Goal: Task Accomplishment & Management: Use online tool/utility

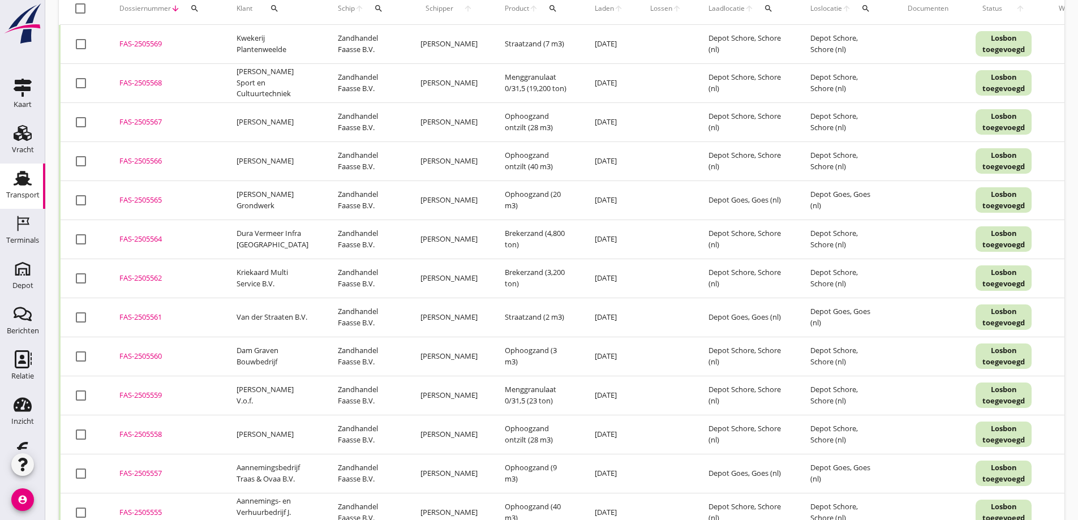
scroll to position [57, 0]
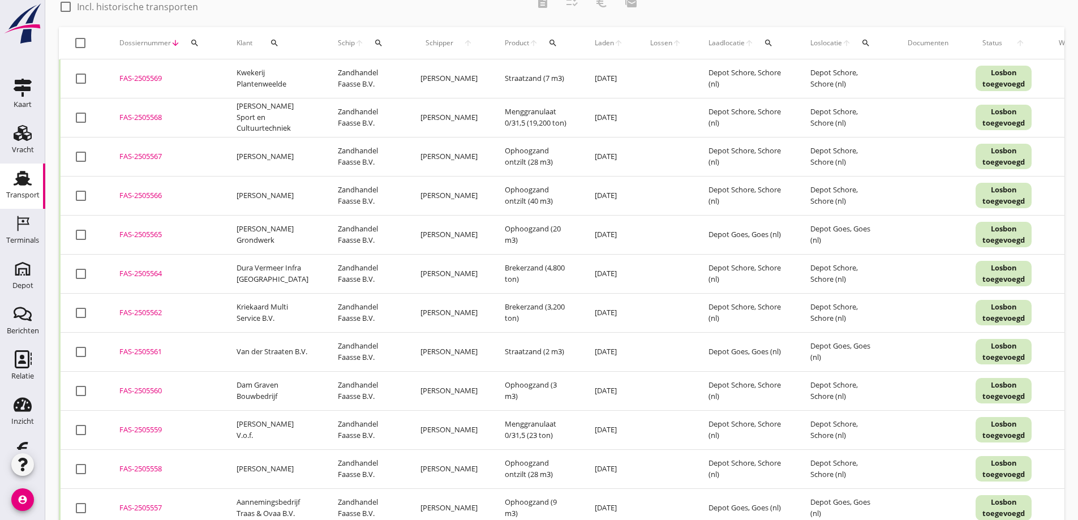
click at [156, 153] on div "FAS-2505567" at bounding box center [164, 156] width 90 height 11
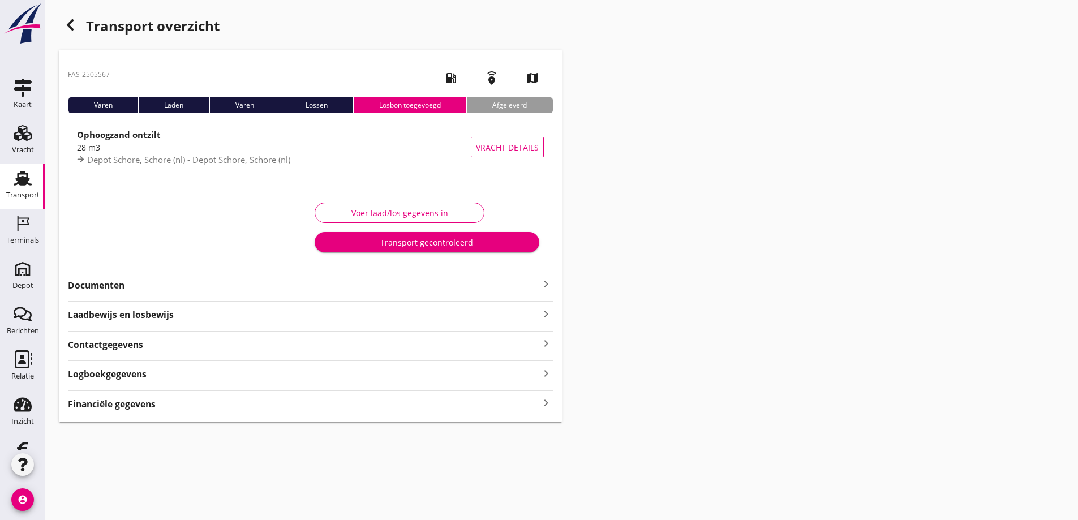
click at [101, 279] on strong "Documenten" at bounding box center [303, 285] width 471 height 13
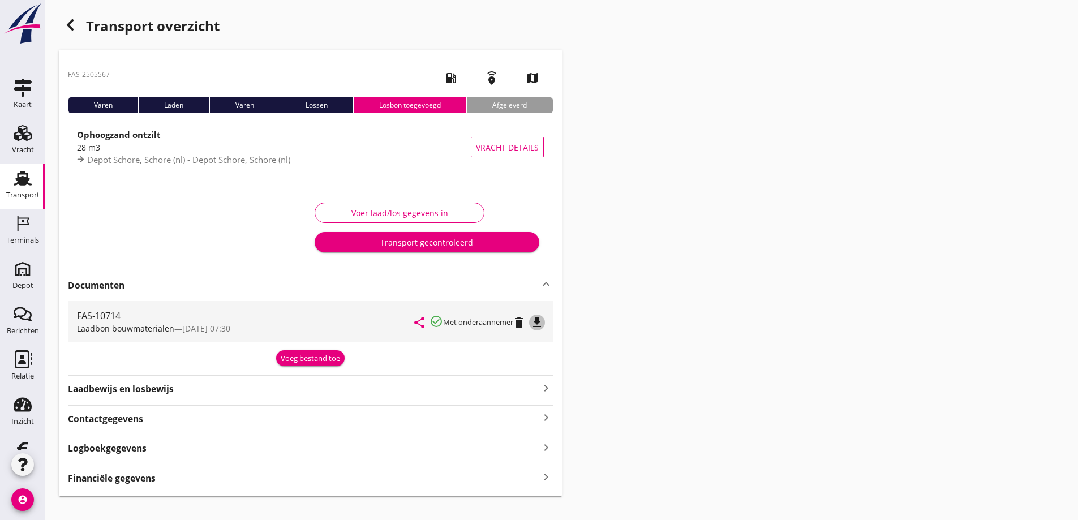
click at [540, 316] on icon "file_download" at bounding box center [537, 323] width 14 height 14
click at [72, 20] on use "button" at bounding box center [70, 24] width 7 height 11
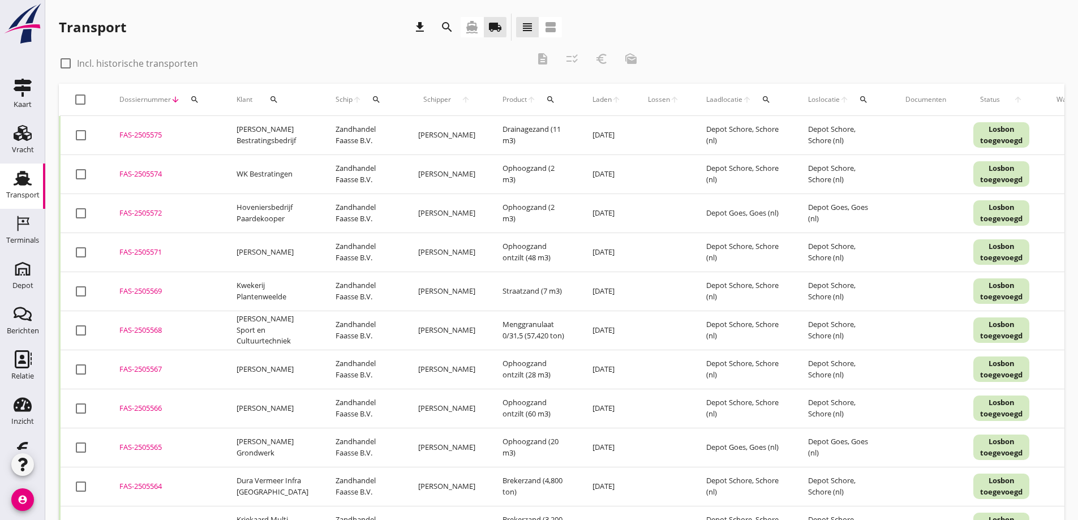
scroll to position [57, 0]
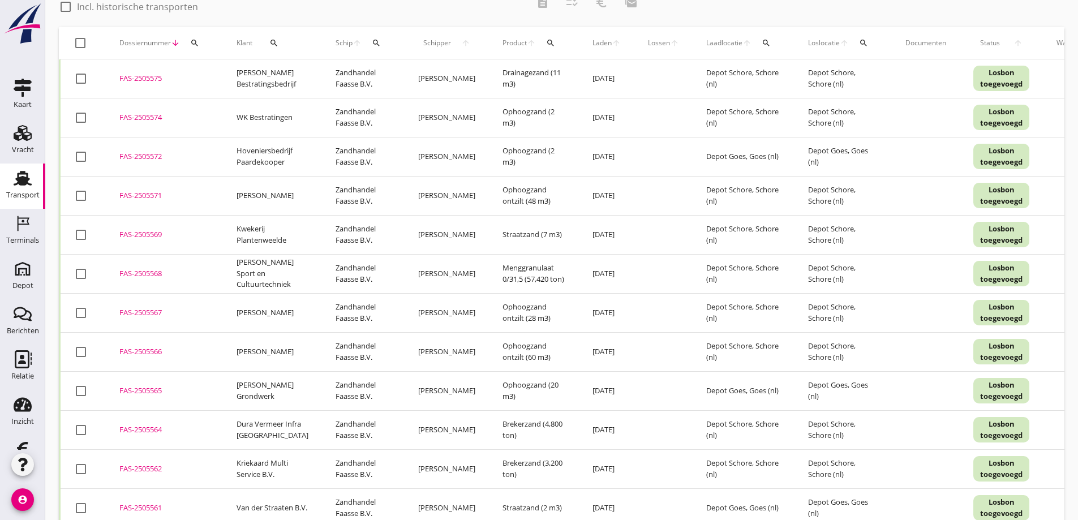
click at [270, 40] on icon "search" at bounding box center [273, 42] width 9 height 9
click at [285, 72] on input "Zoeken op opdrachtgever..." at bounding box center [320, 76] width 118 height 18
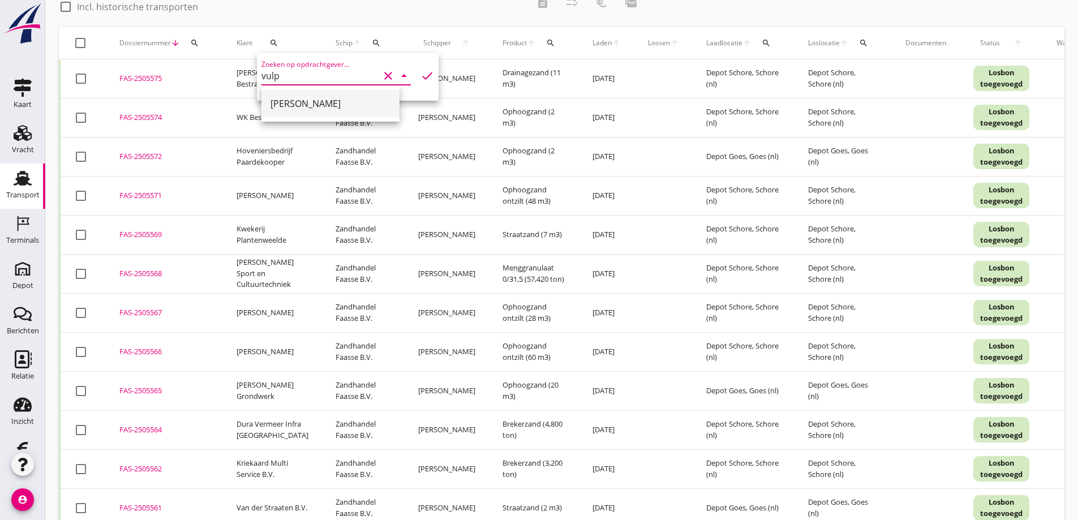
click at [284, 100] on div "[PERSON_NAME]" at bounding box center [330, 104] width 120 height 14
type input "[PERSON_NAME]"
click at [420, 72] on icon "check" at bounding box center [427, 76] width 14 height 14
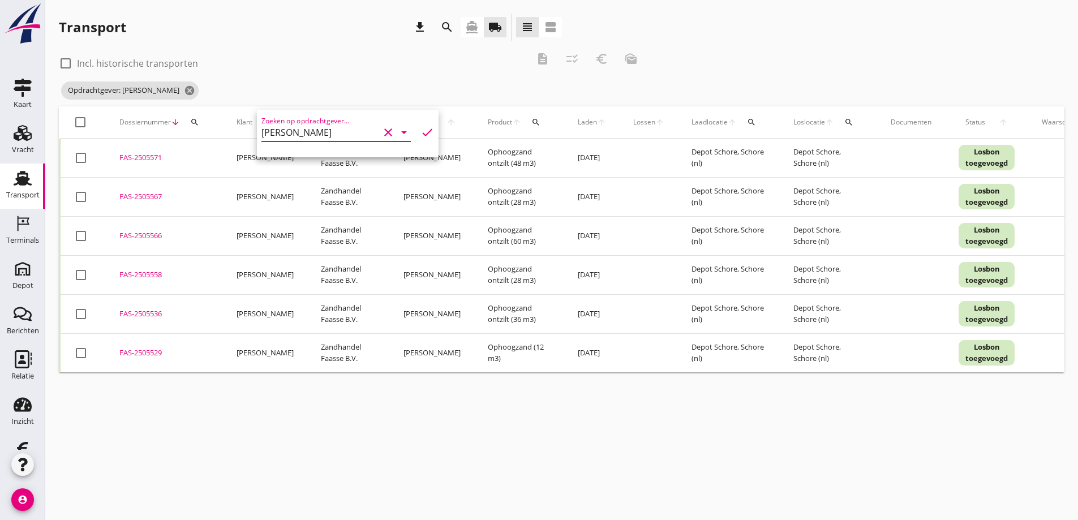
click at [183, 431] on div "cancel You are impersonating another user. Transport download search directions…" at bounding box center [561, 260] width 1033 height 520
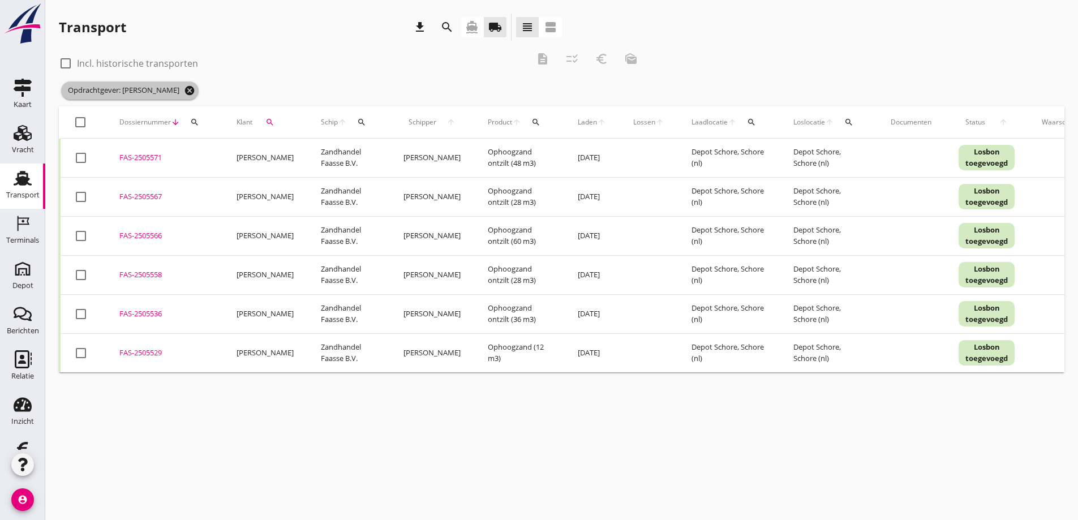
click at [184, 90] on icon "cancel" at bounding box center [189, 90] width 11 height 11
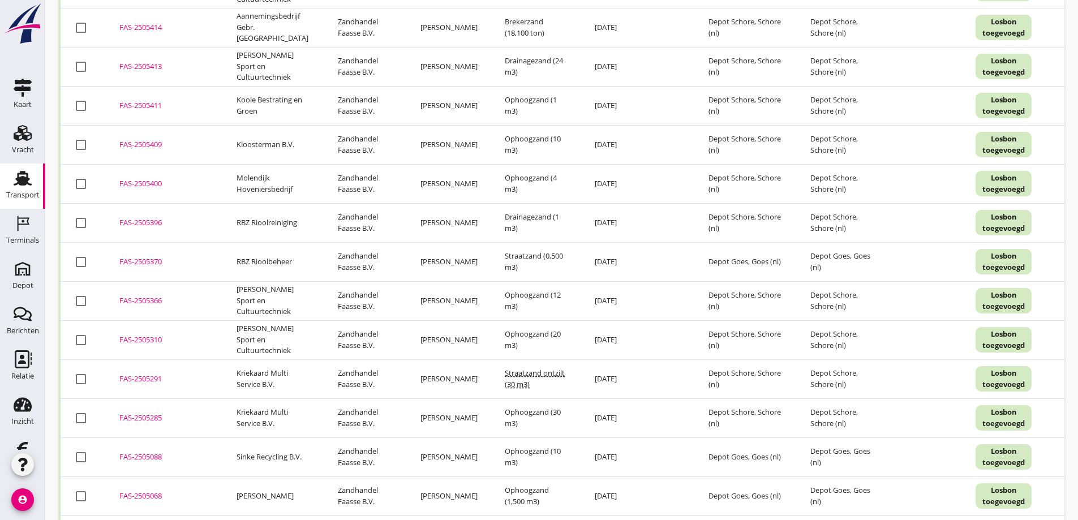
scroll to position [4068, 0]
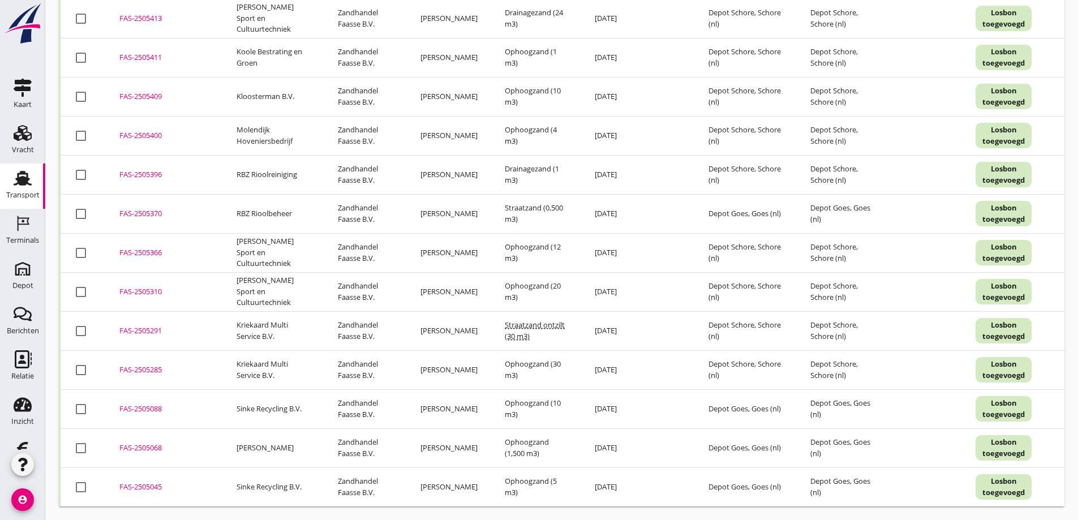
click at [81, 363] on div at bounding box center [80, 369] width 19 height 19
checkbox input "true"
click at [81, 321] on div at bounding box center [80, 330] width 19 height 19
checkbox input "true"
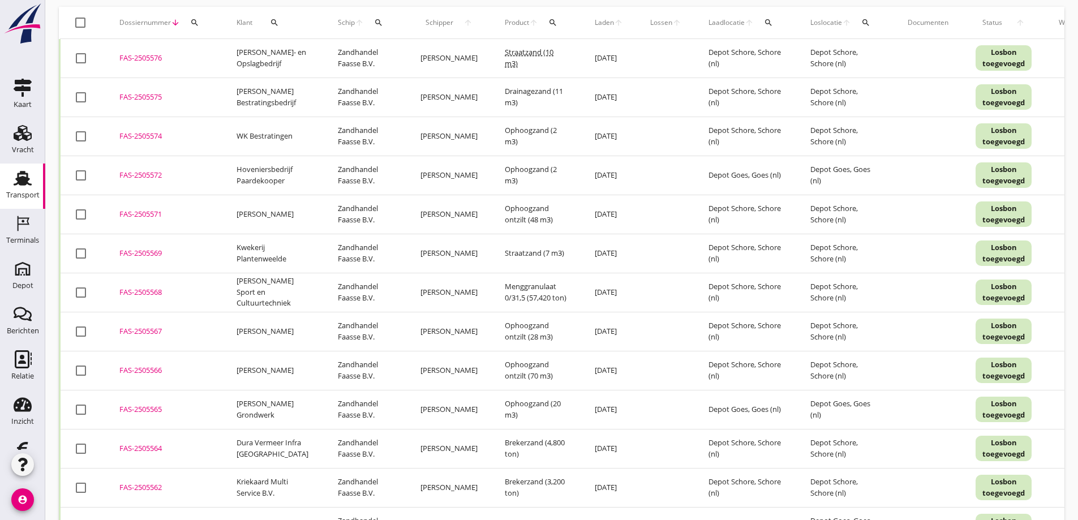
scroll to position [0, 0]
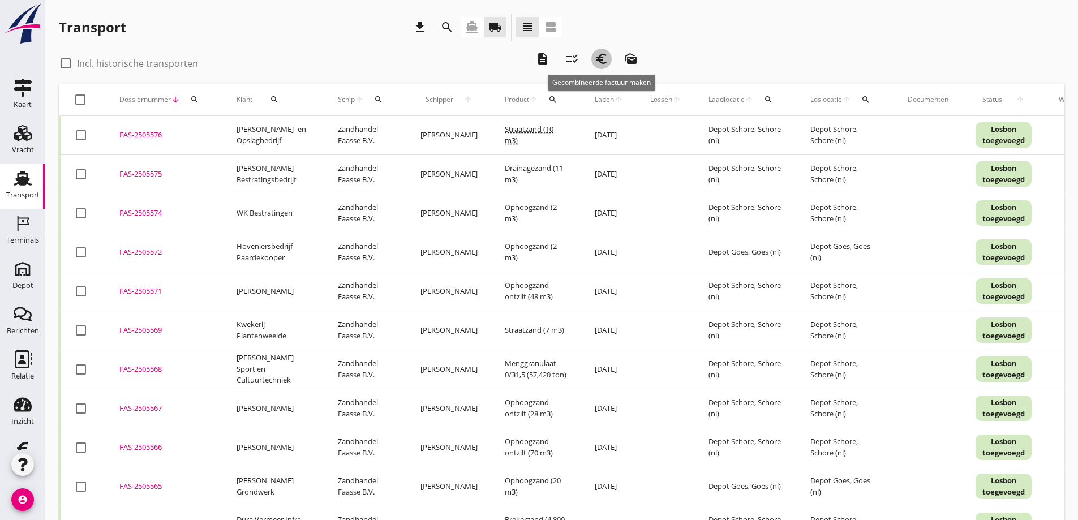
click at [603, 57] on icon "euro_symbol" at bounding box center [602, 59] width 14 height 14
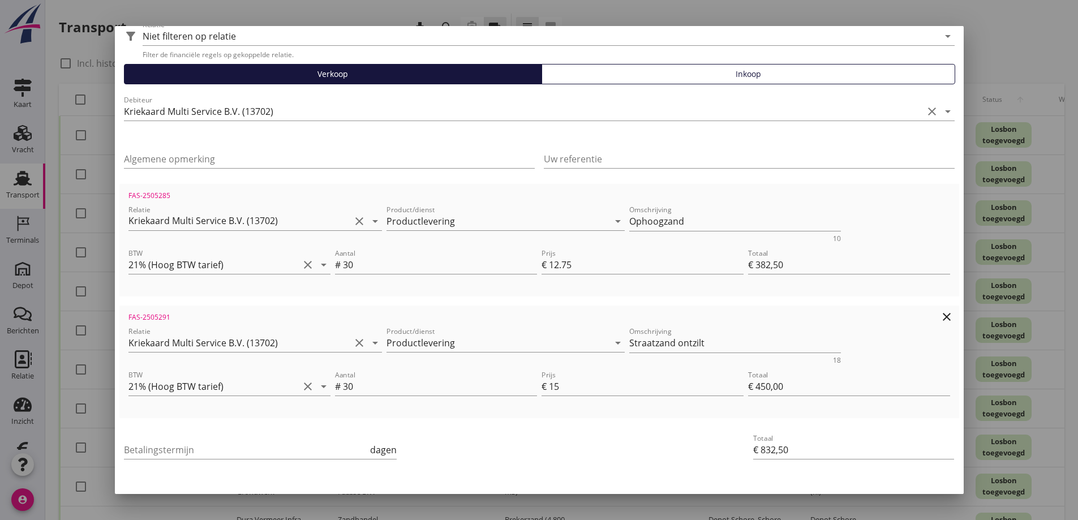
scroll to position [102, 0]
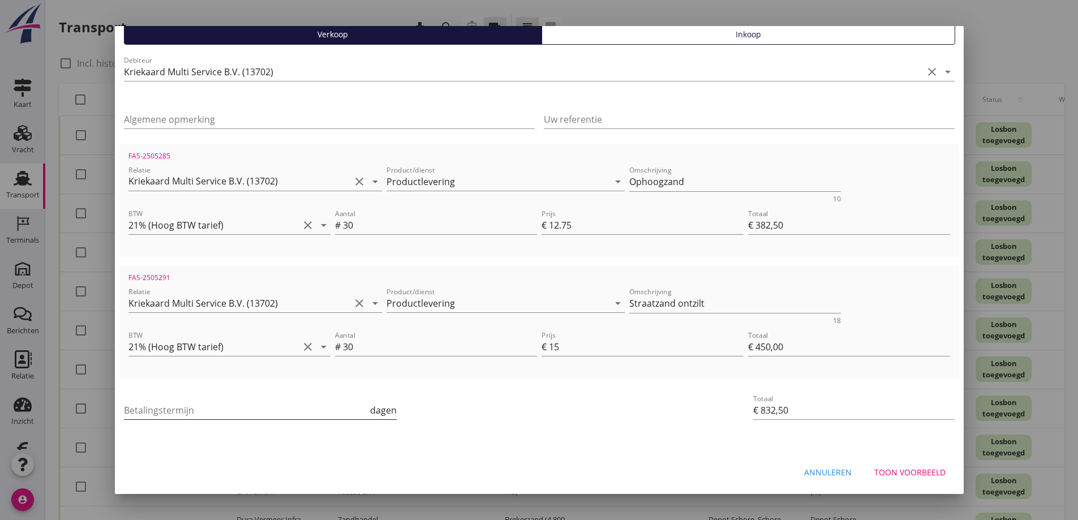
click at [198, 401] on input "Betalingstermijn" at bounding box center [246, 410] width 244 height 18
type input "30"
click at [807, 470] on div "Annuleren" at bounding box center [828, 472] width 48 height 12
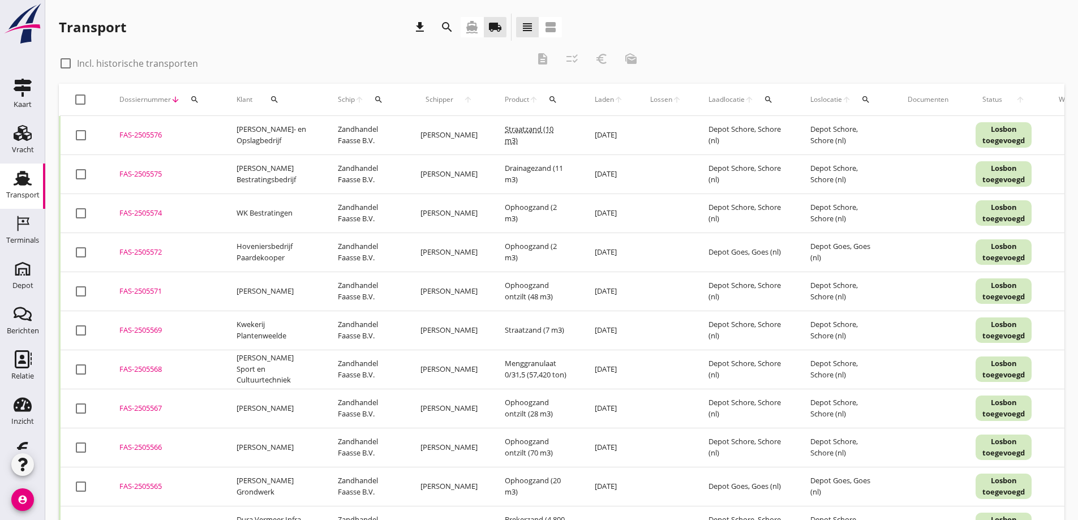
checkbox input "false"
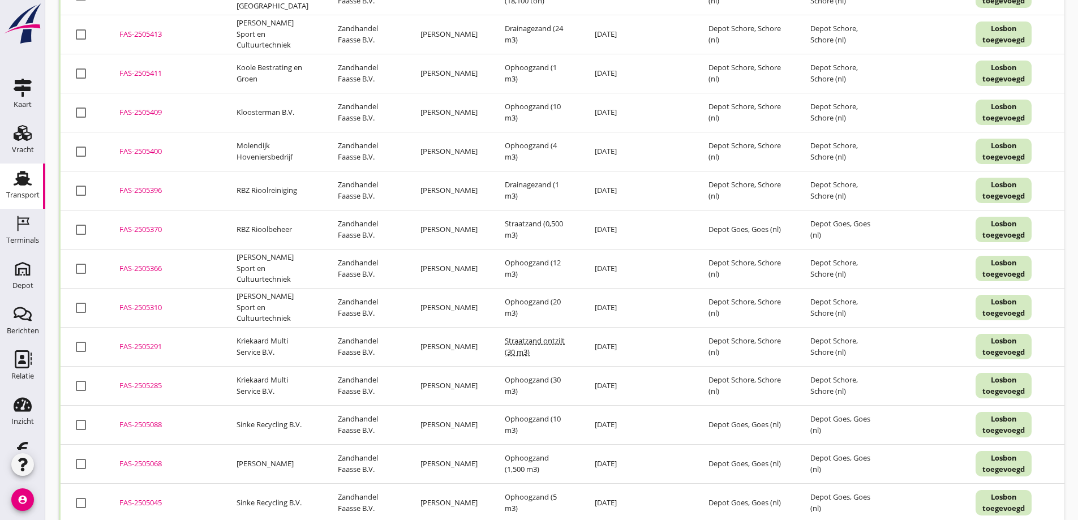
scroll to position [4068, 0]
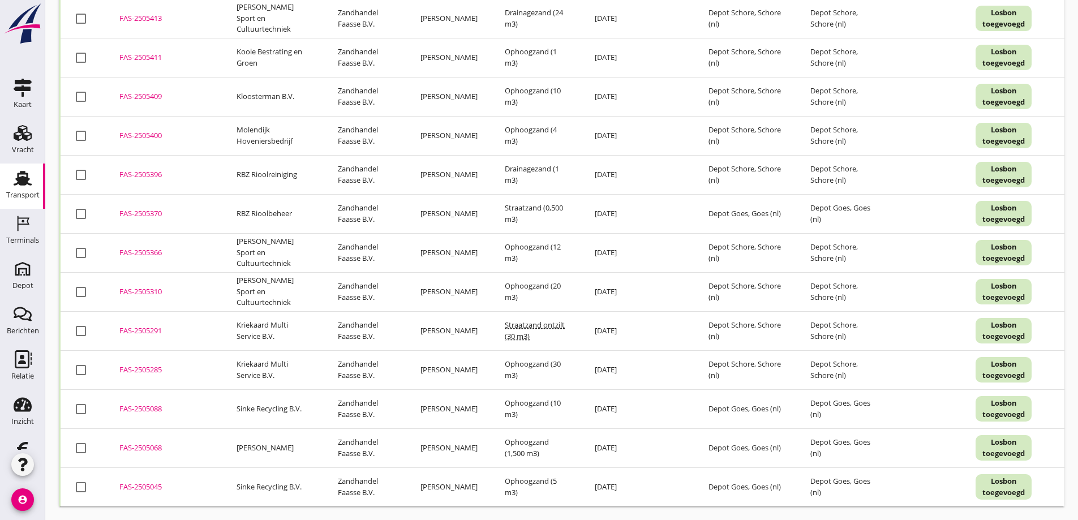
click at [137, 364] on div "FAS-2505285" at bounding box center [164, 369] width 90 height 11
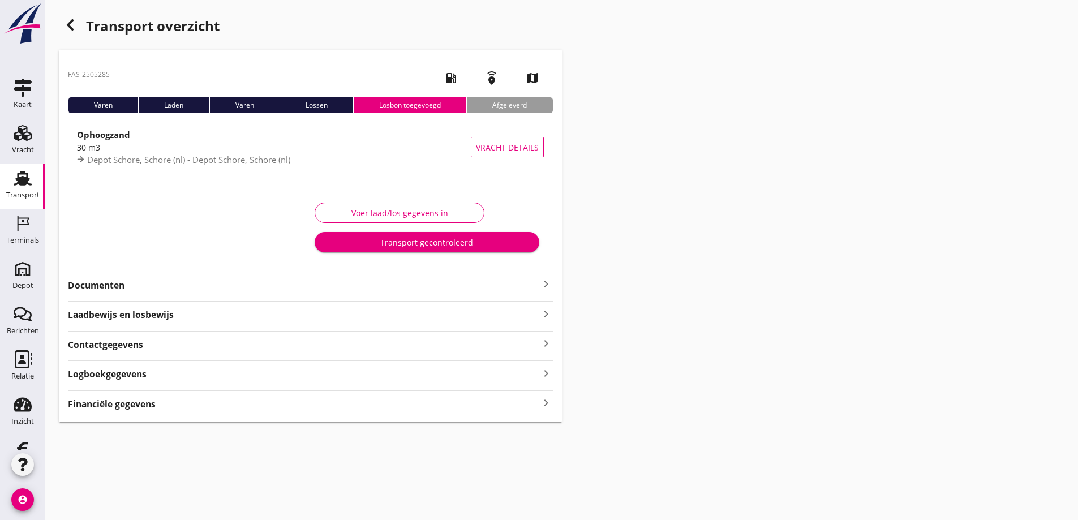
click at [108, 282] on strong "Documenten" at bounding box center [303, 285] width 471 height 13
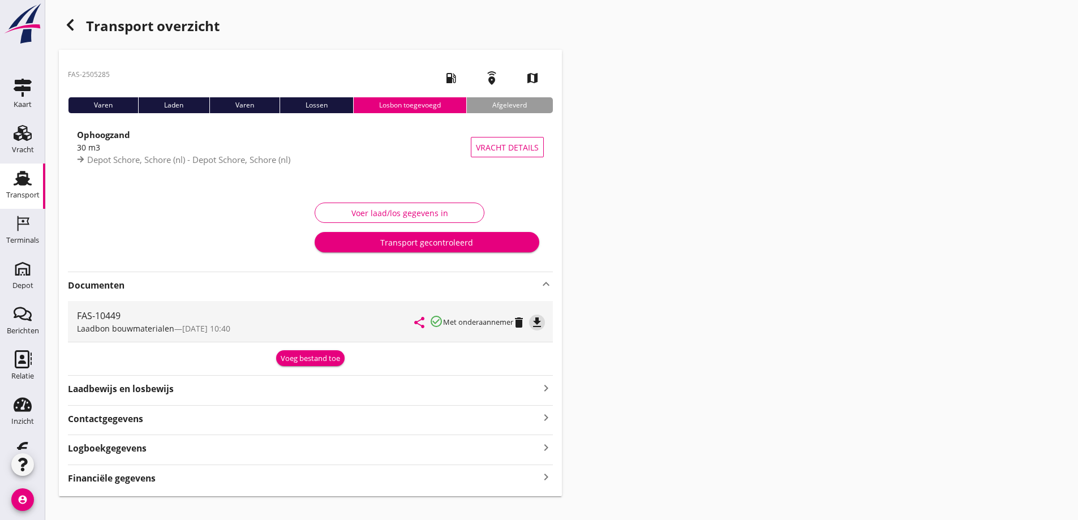
click at [538, 319] on icon "file_download" at bounding box center [537, 323] width 14 height 14
click at [71, 26] on icon "button" at bounding box center [70, 25] width 14 height 14
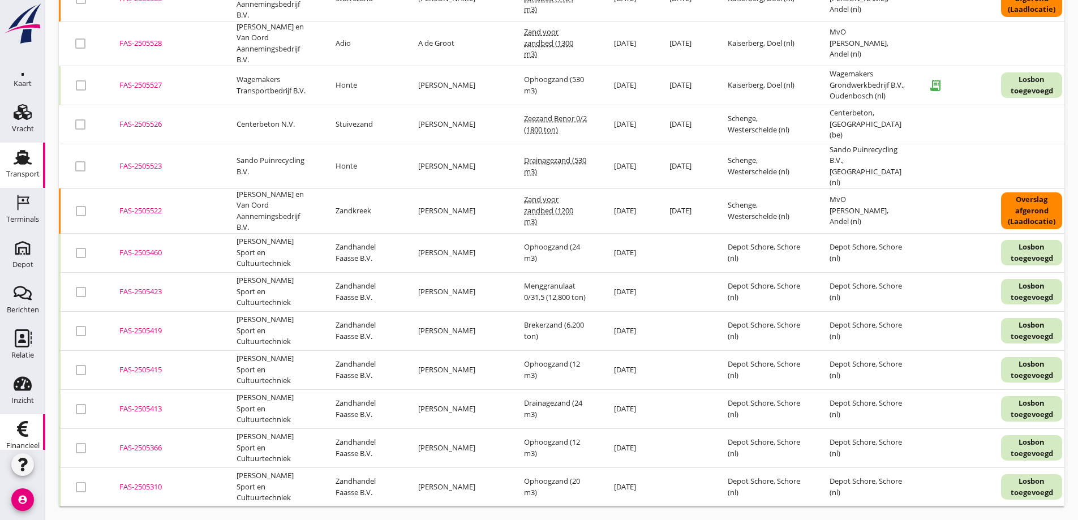
scroll to position [33, 0]
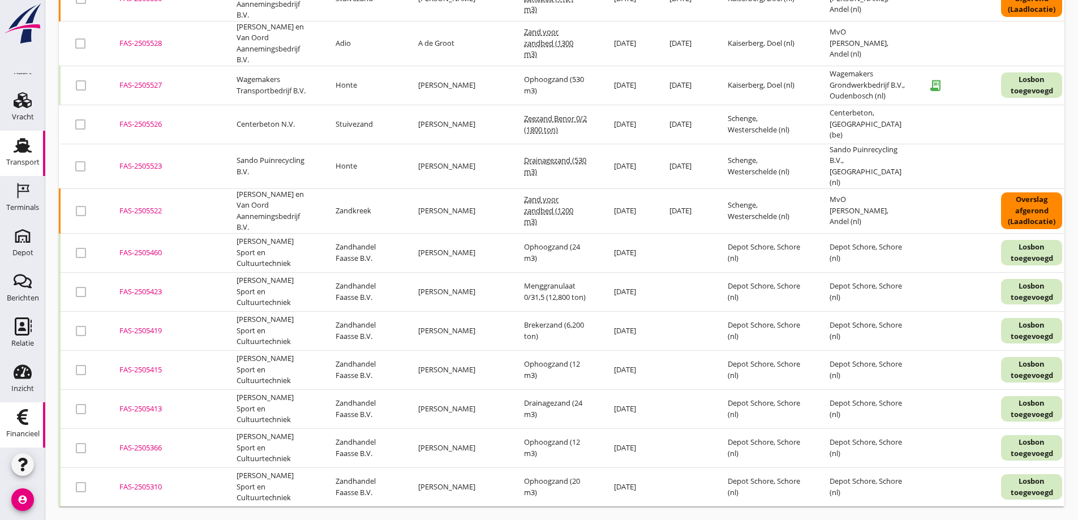
click at [17, 416] on use at bounding box center [22, 417] width 11 height 16
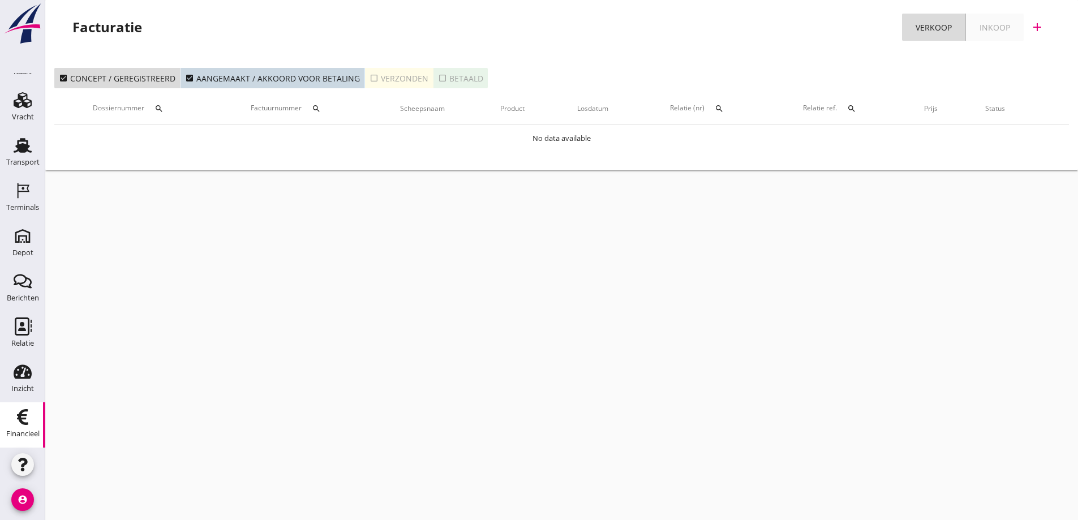
click at [409, 78] on div "check_box_outline_blank Verzonden" at bounding box center [398, 78] width 59 height 12
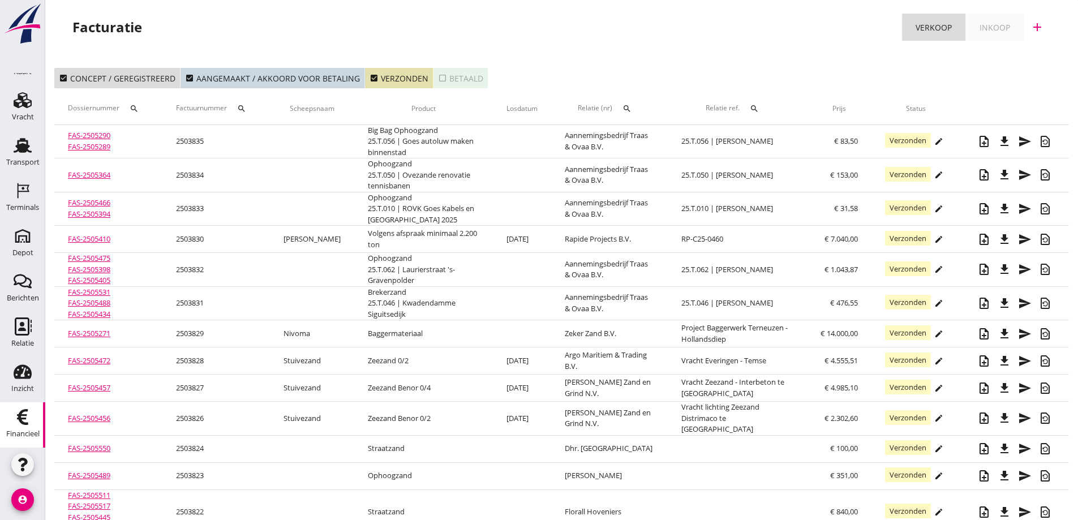
click at [622, 106] on icon "search" at bounding box center [626, 108] width 9 height 9
click at [626, 140] on input "text" at bounding box center [676, 141] width 118 height 18
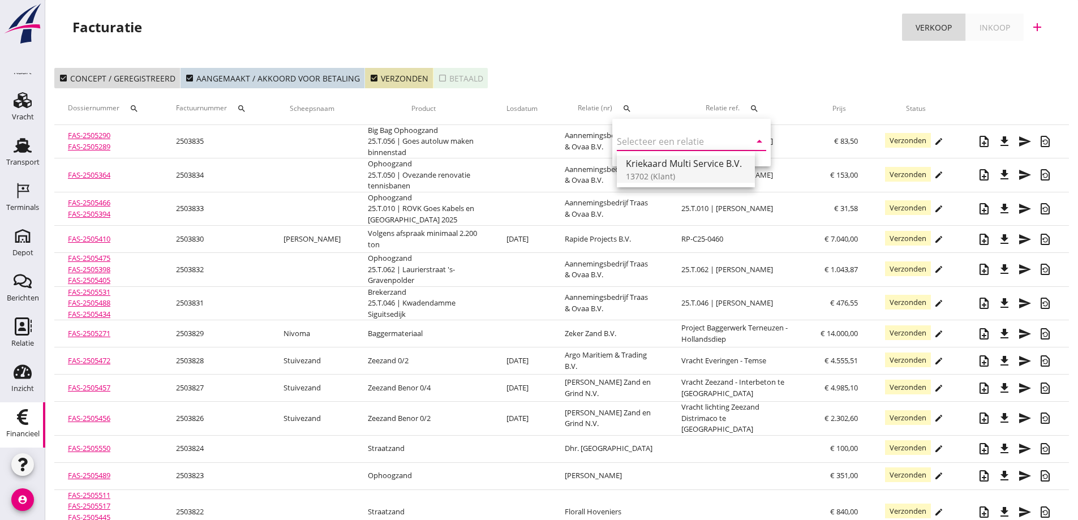
click at [674, 161] on div "Kriekaard Multi Service B.V." at bounding box center [686, 164] width 120 height 14
type input "Kriekaard Multi Service B.V. (13702)"
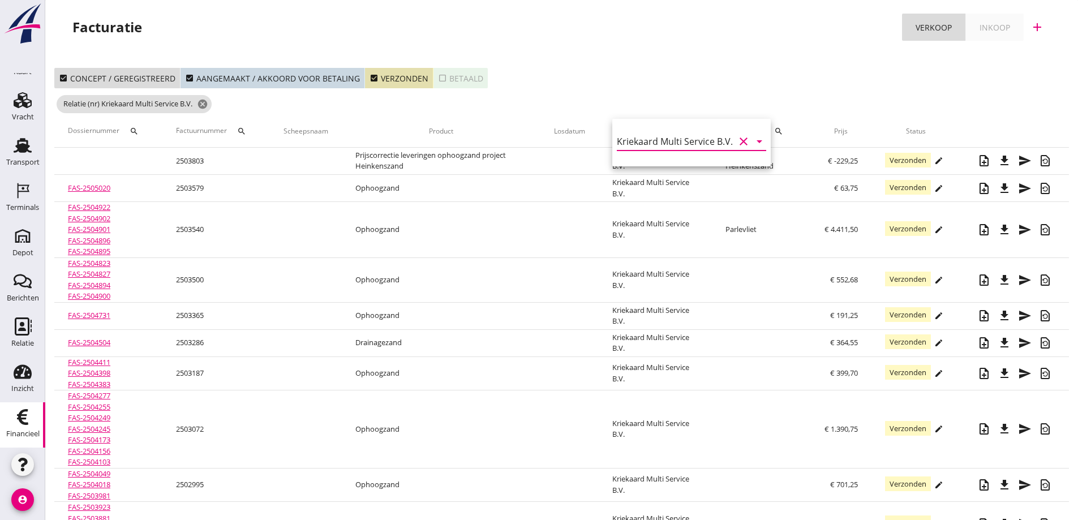
click at [594, 37] on div "Facturatie Verkoop Inkoop add" at bounding box center [561, 27] width 1005 height 27
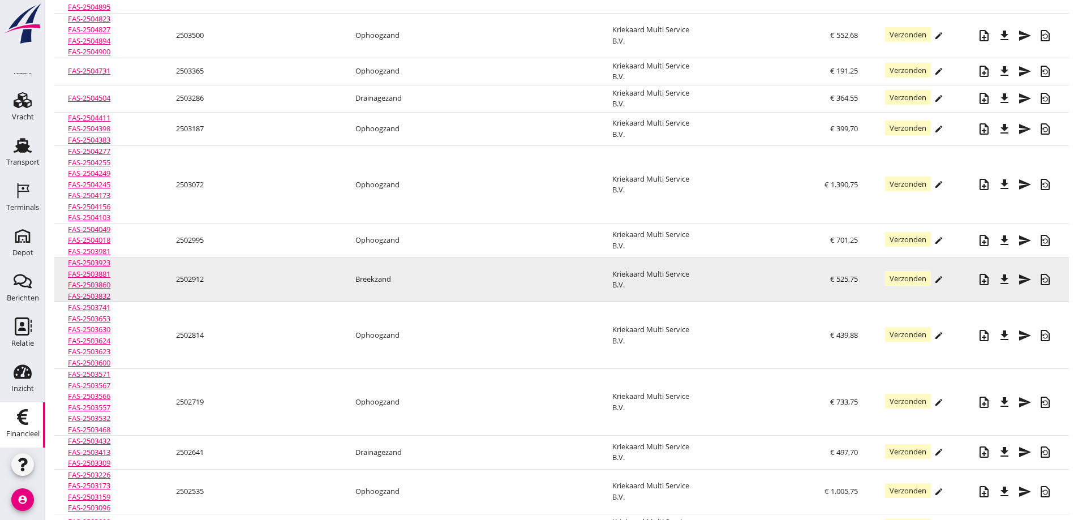
scroll to position [226, 0]
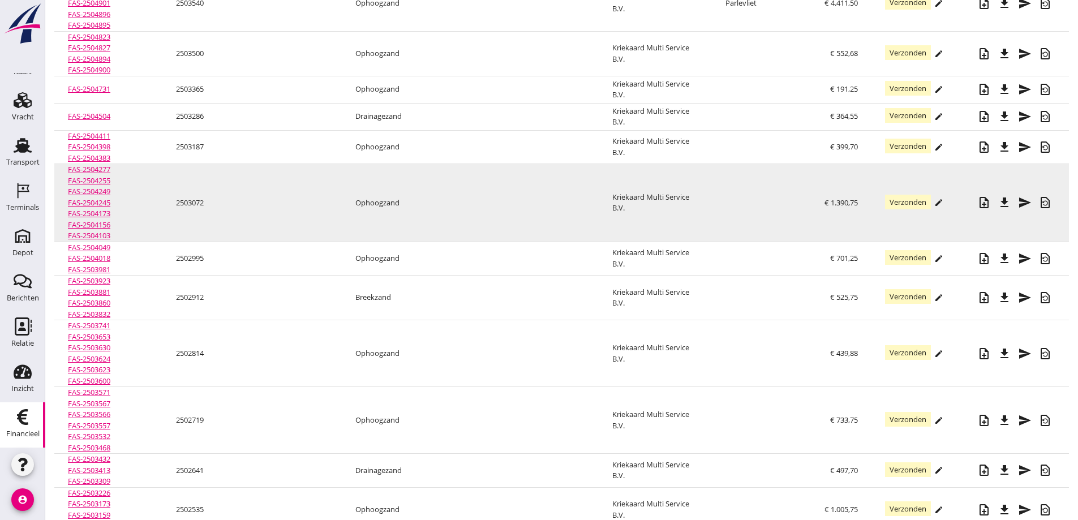
click at [190, 199] on td "2503072" at bounding box center [216, 203] width 108 height 78
click at [95, 191] on link "FAS-2504249" at bounding box center [89, 191] width 42 height 10
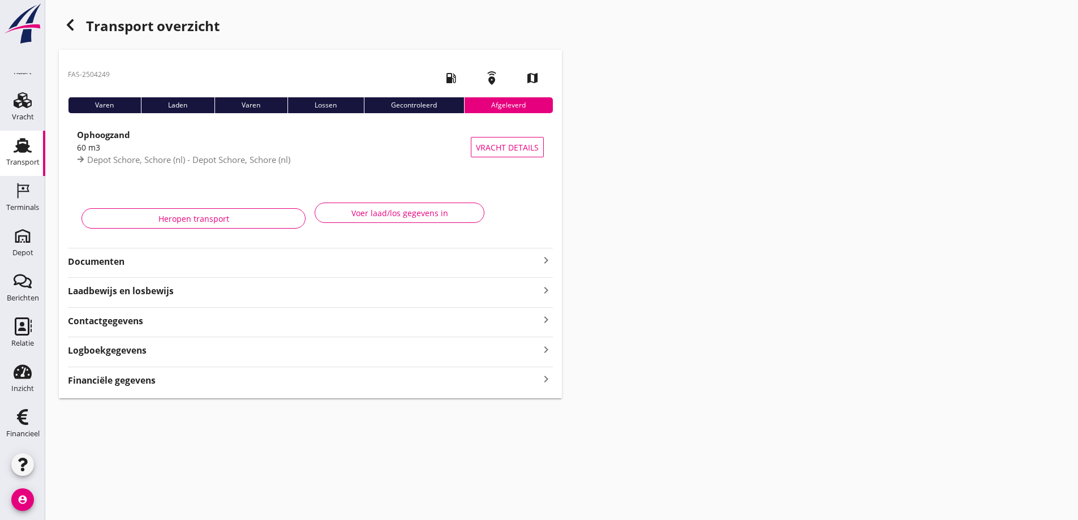
click at [98, 259] on strong "Documenten" at bounding box center [303, 261] width 471 height 13
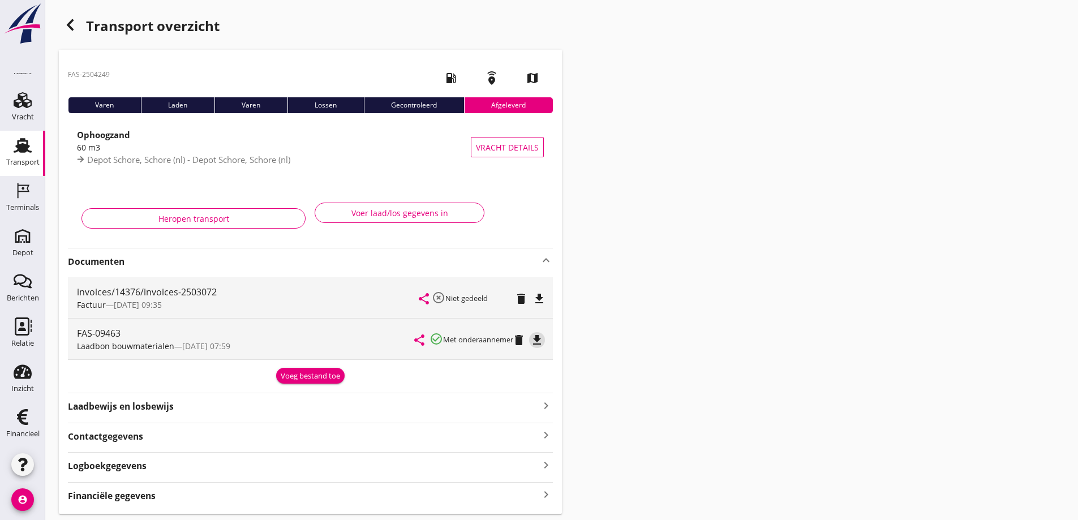
click at [541, 338] on icon "file_download" at bounding box center [537, 340] width 14 height 14
click at [70, 28] on use "button" at bounding box center [70, 24] width 7 height 11
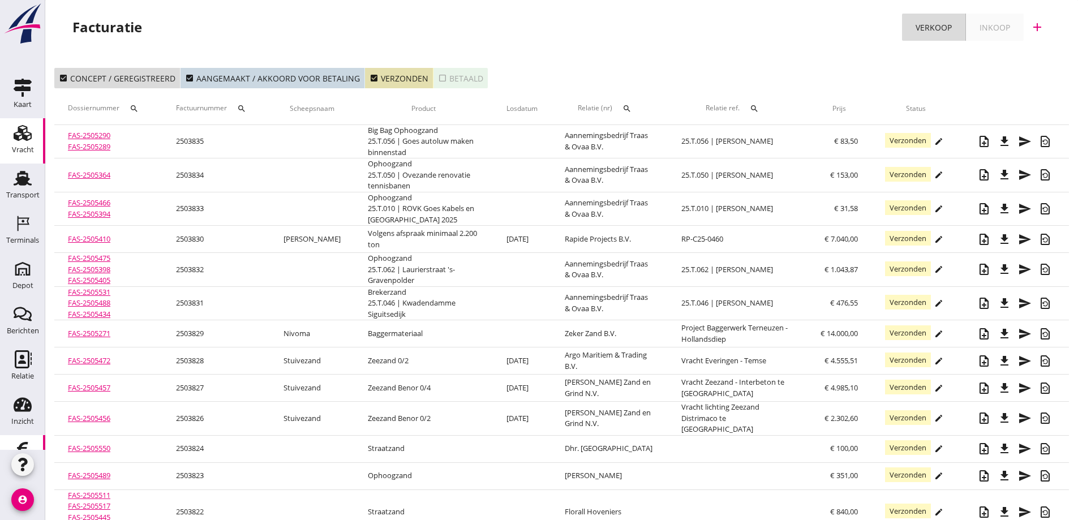
click at [19, 134] on use at bounding box center [23, 133] width 18 height 16
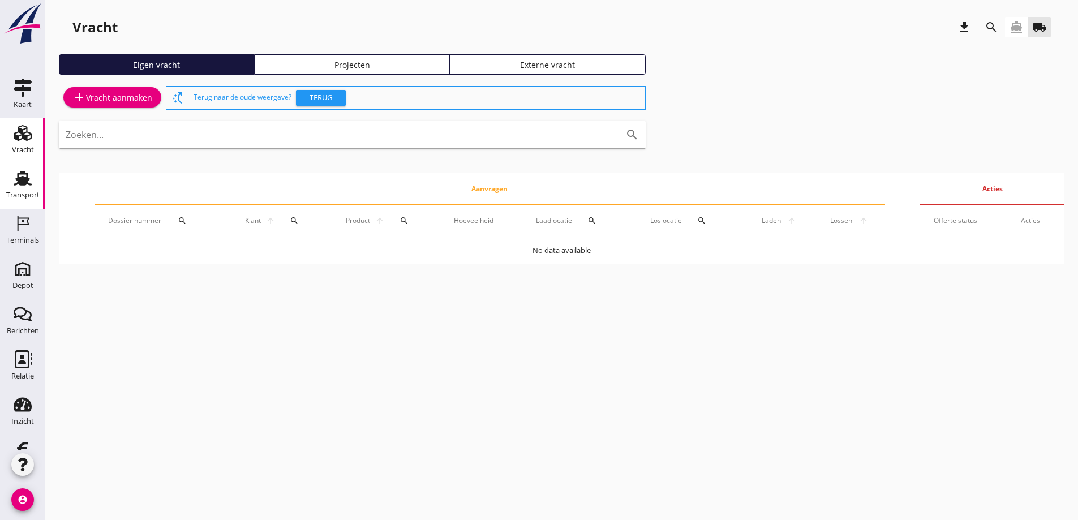
click at [19, 175] on icon "Transport" at bounding box center [23, 178] width 18 height 18
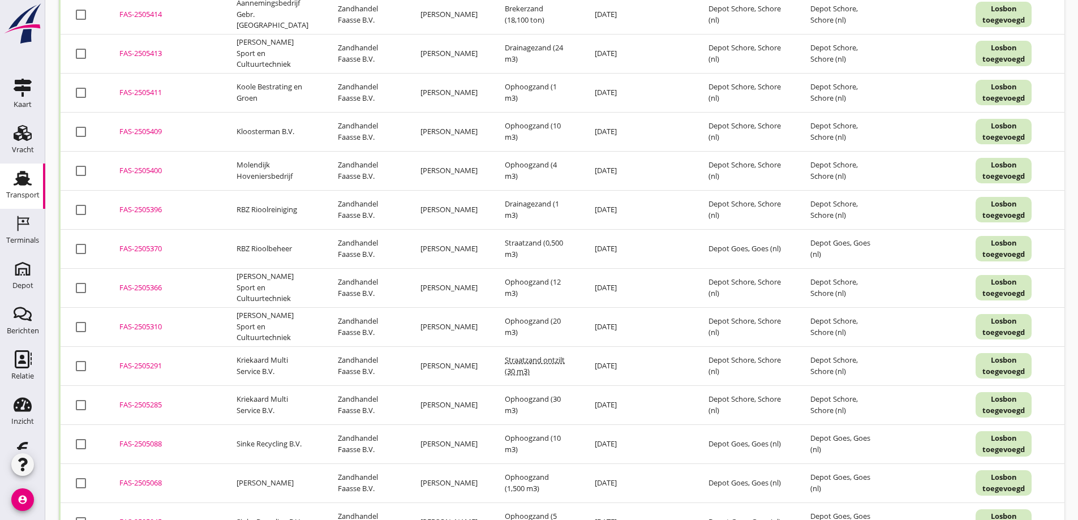
scroll to position [4061, 0]
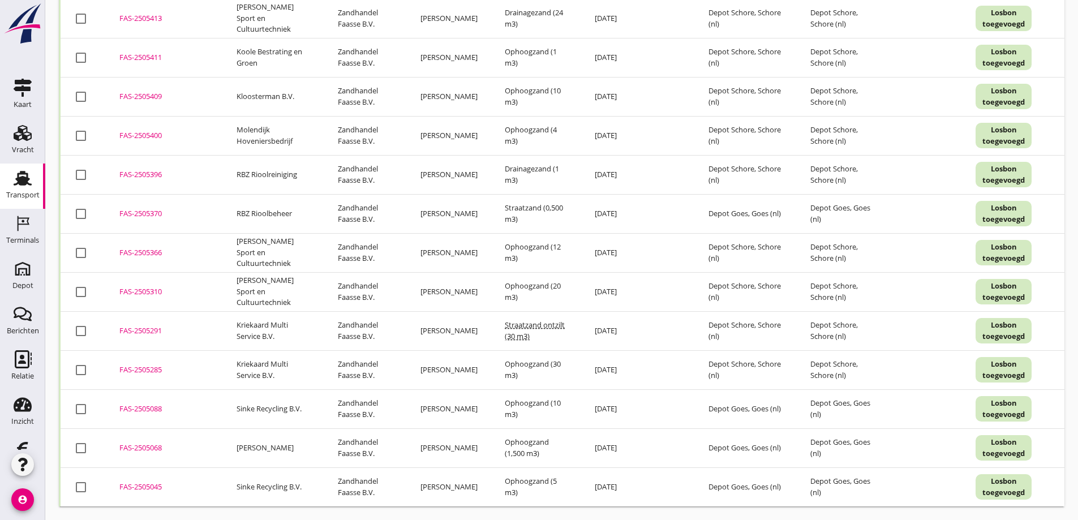
click at [82, 364] on div at bounding box center [80, 369] width 19 height 19
checkbox input "true"
click at [83, 323] on div at bounding box center [80, 330] width 19 height 19
checkbox input "true"
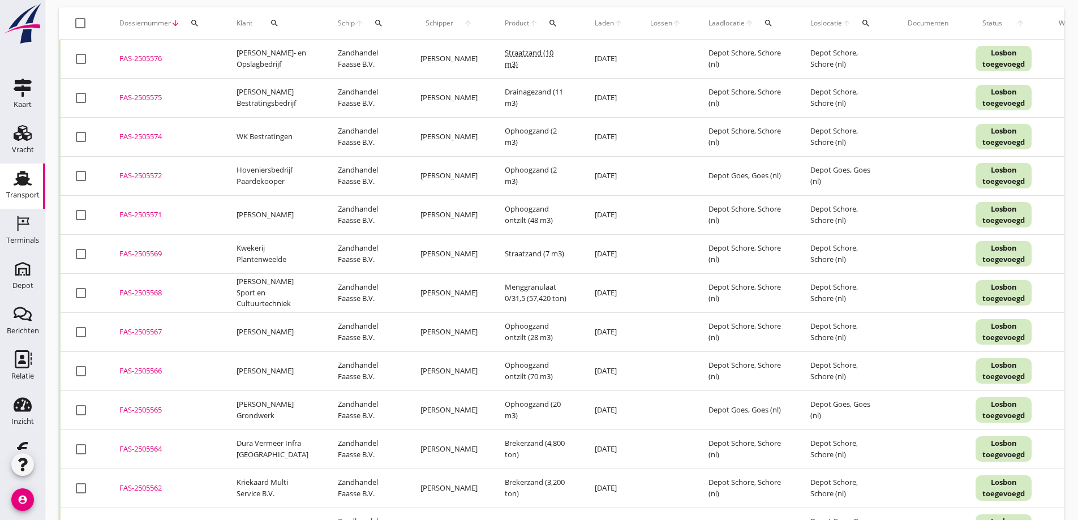
scroll to position [0, 0]
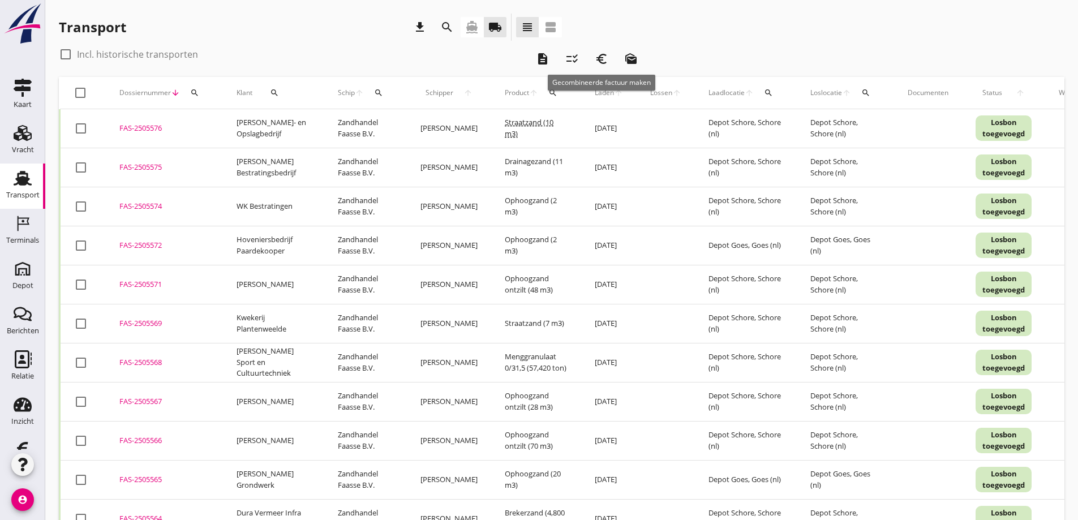
click at [604, 58] on icon "euro_symbol" at bounding box center [602, 59] width 14 height 14
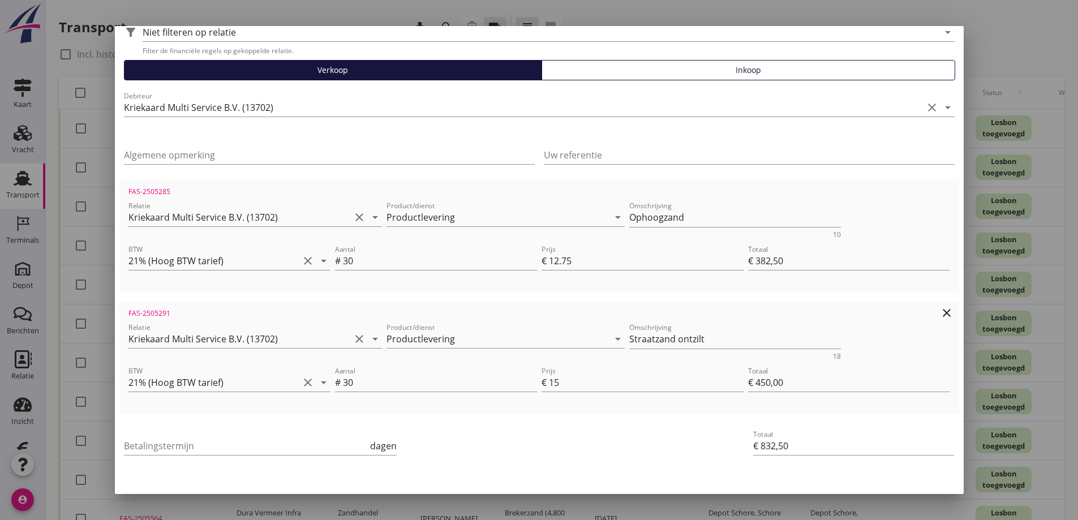
scroll to position [102, 0]
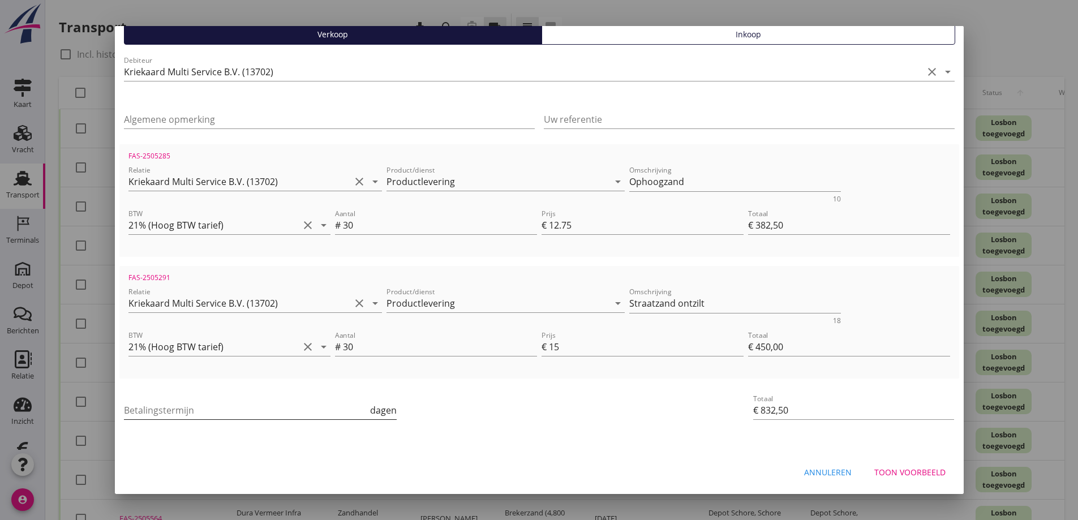
click at [183, 407] on input "Betalingstermijn" at bounding box center [246, 410] width 244 height 18
type input "30"
click at [891, 471] on div "Toon voorbeeld" at bounding box center [909, 472] width 71 height 12
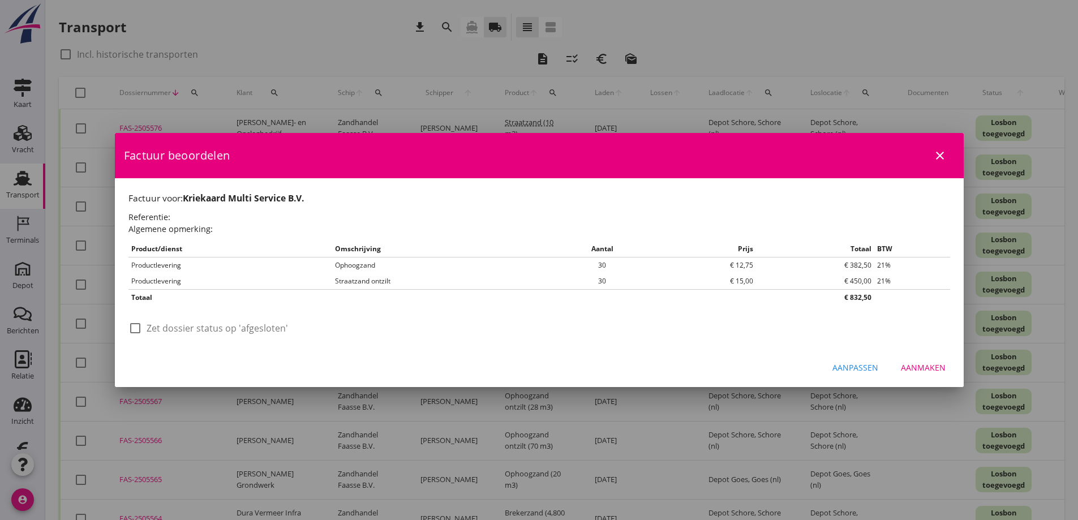
scroll to position [0, 0]
click at [139, 330] on div at bounding box center [135, 328] width 19 height 19
checkbox input "true"
click at [932, 365] on div "Aanmaken" at bounding box center [923, 368] width 45 height 12
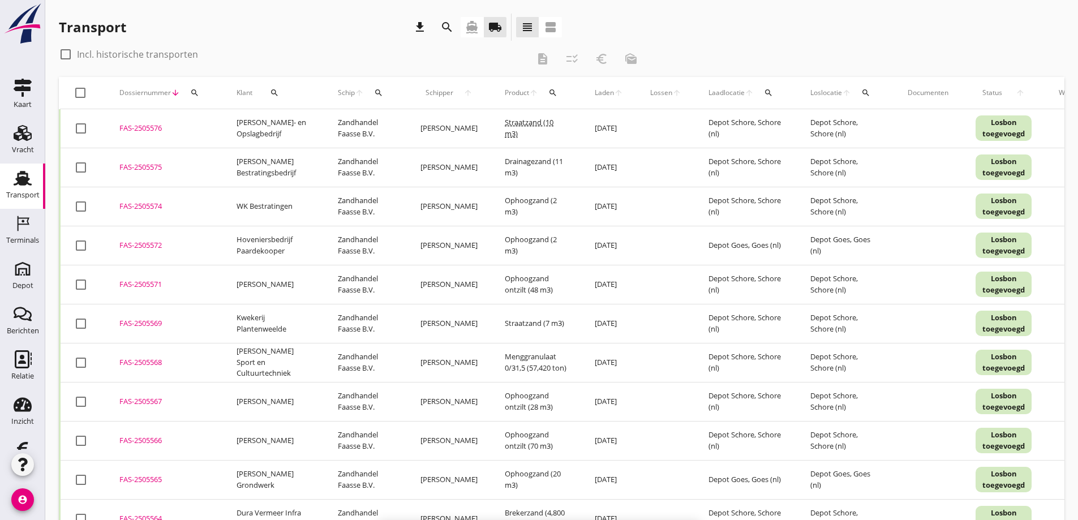
checkbox input "false"
click at [273, 91] on icon "search" at bounding box center [274, 92] width 9 height 9
click at [304, 124] on input "Zoeken op opdrachtgever..." at bounding box center [320, 126] width 118 height 18
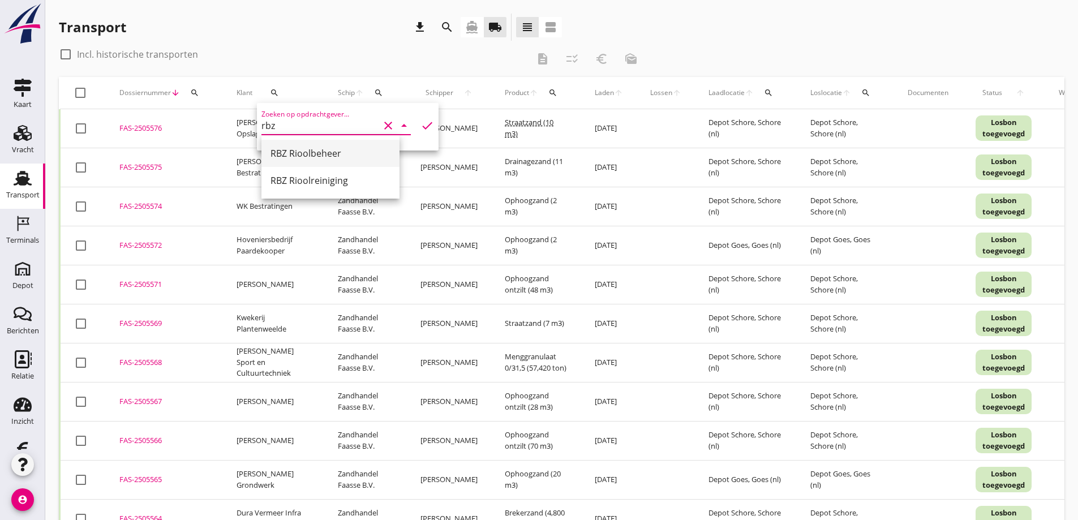
click at [286, 149] on div "RBZ Rioolbeheer" at bounding box center [330, 154] width 120 height 14
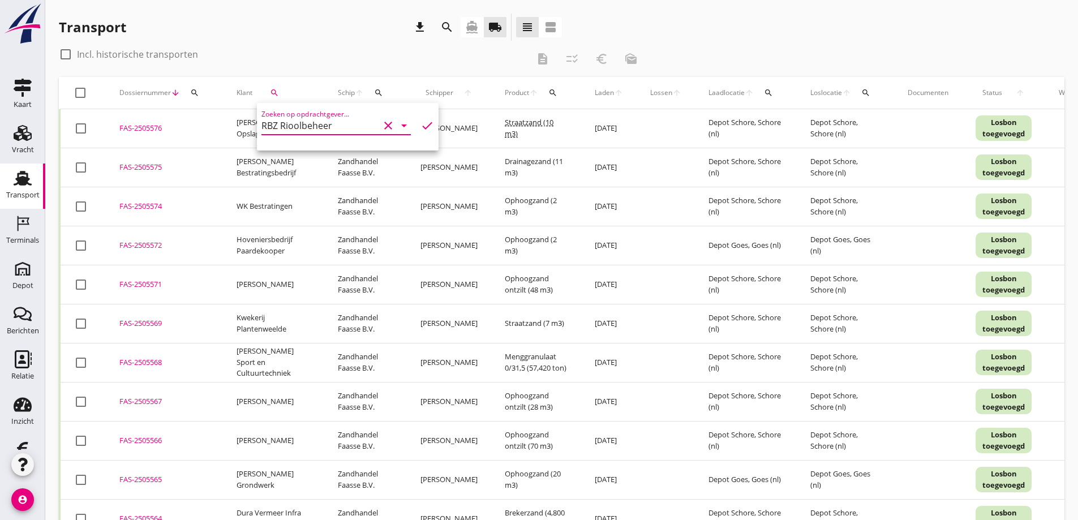
type input "RBZ Rioolbeheer"
click at [420, 124] on icon "check" at bounding box center [427, 126] width 14 height 14
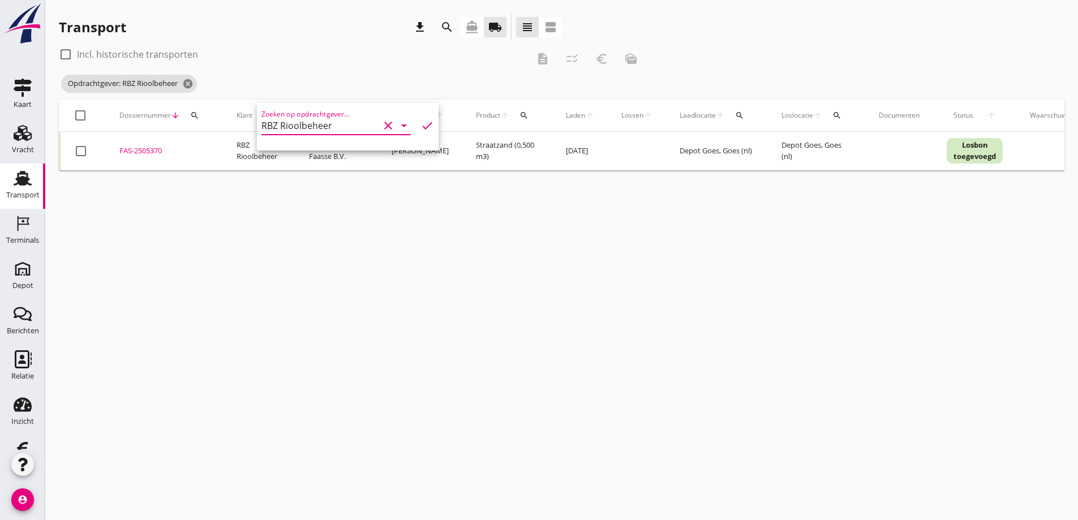
click at [290, 317] on div "cancel You are impersonating another user. Transport download search directions…" at bounding box center [561, 260] width 1033 height 520
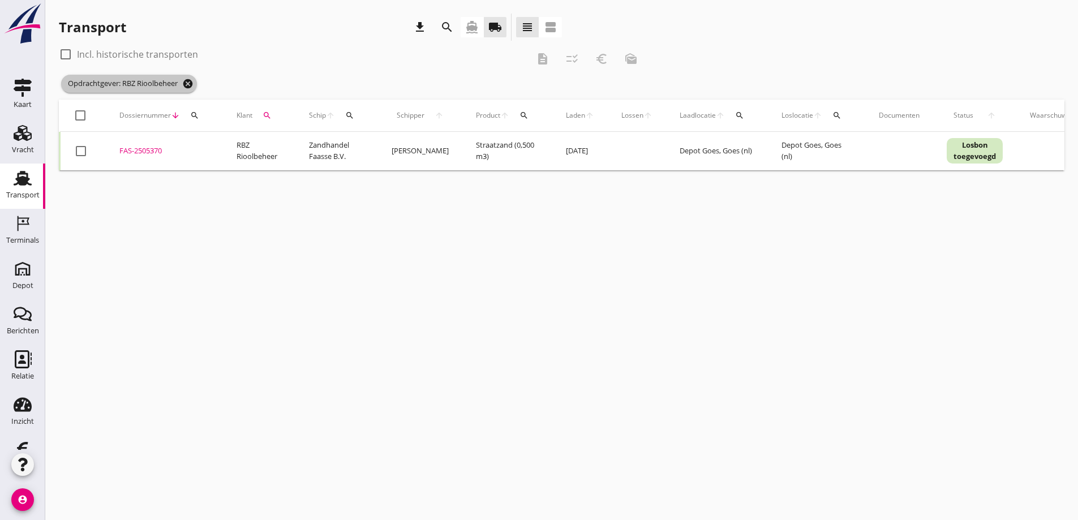
click at [190, 83] on icon "cancel" at bounding box center [187, 83] width 11 height 11
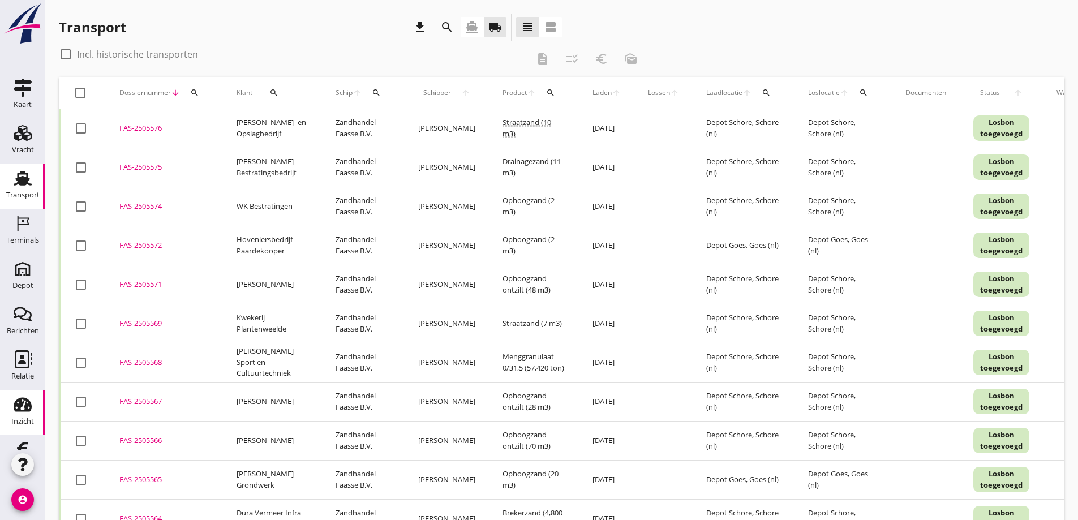
click at [19, 419] on div "Inzicht" at bounding box center [22, 421] width 23 height 7
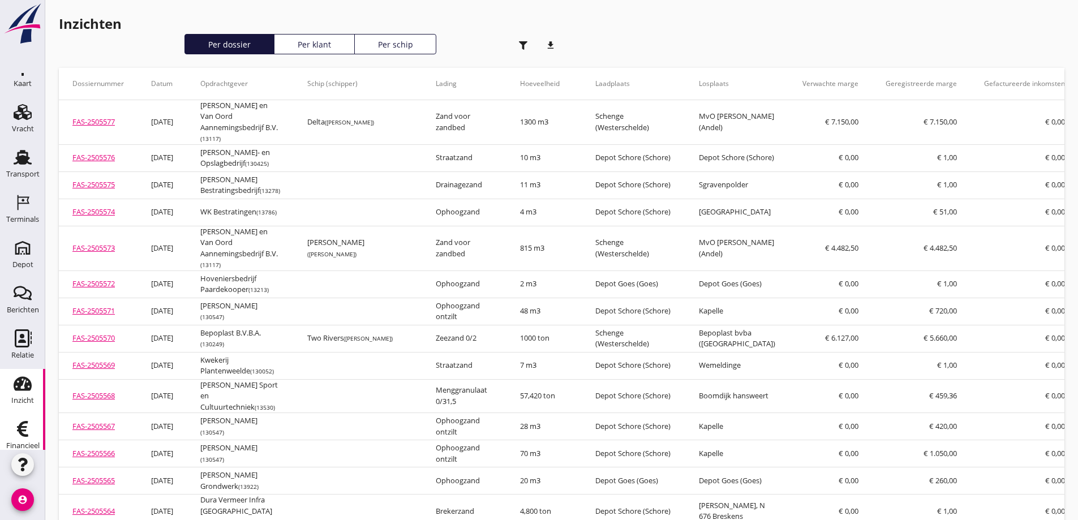
scroll to position [33, 0]
click at [17, 416] on use at bounding box center [22, 417] width 11 height 16
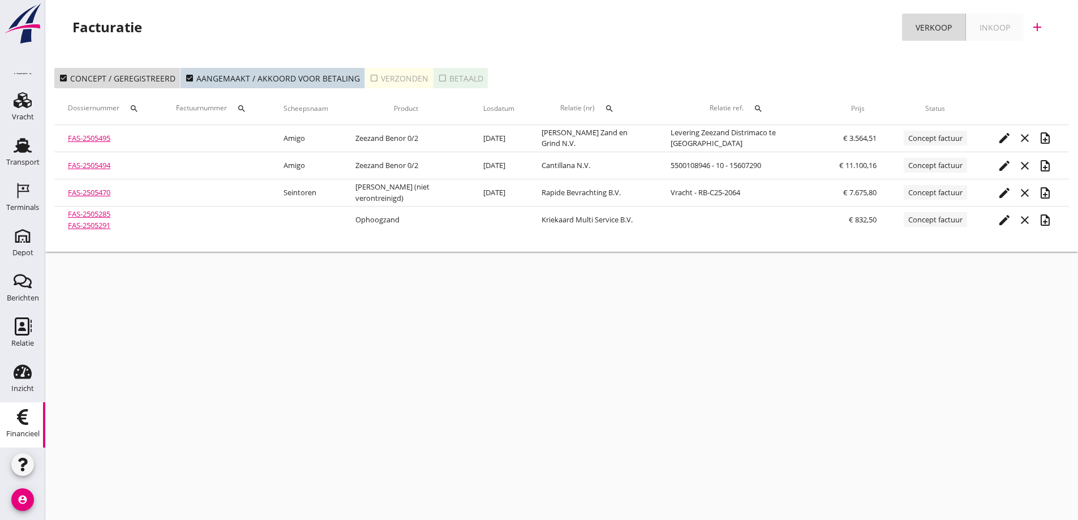
click at [393, 76] on div "check_box_outline_blank Verzonden" at bounding box center [398, 78] width 59 height 12
click at [611, 104] on button "search" at bounding box center [609, 108] width 20 height 20
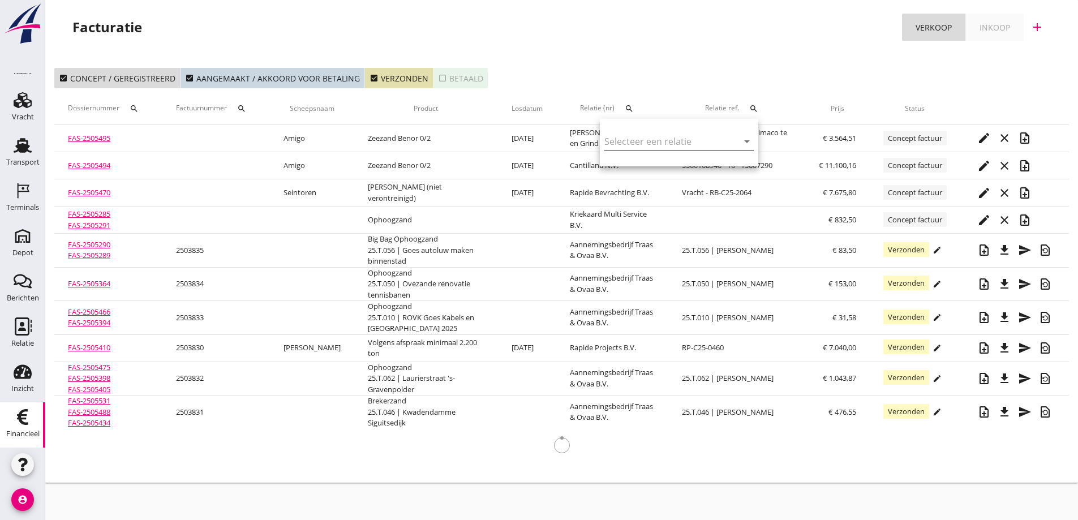
click at [622, 138] on input "text" at bounding box center [663, 141] width 118 height 18
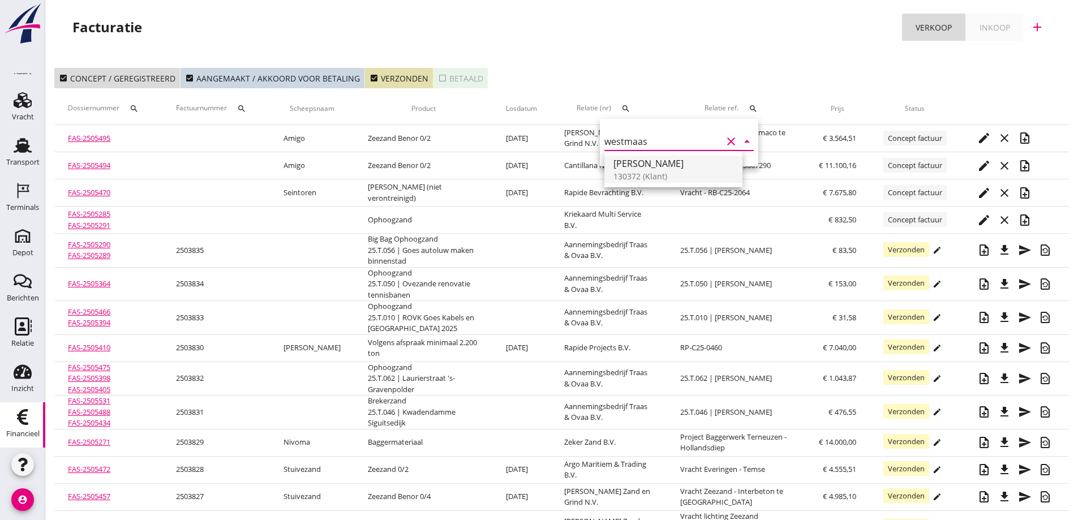
click at [631, 161] on div "[PERSON_NAME]" at bounding box center [673, 164] width 120 height 14
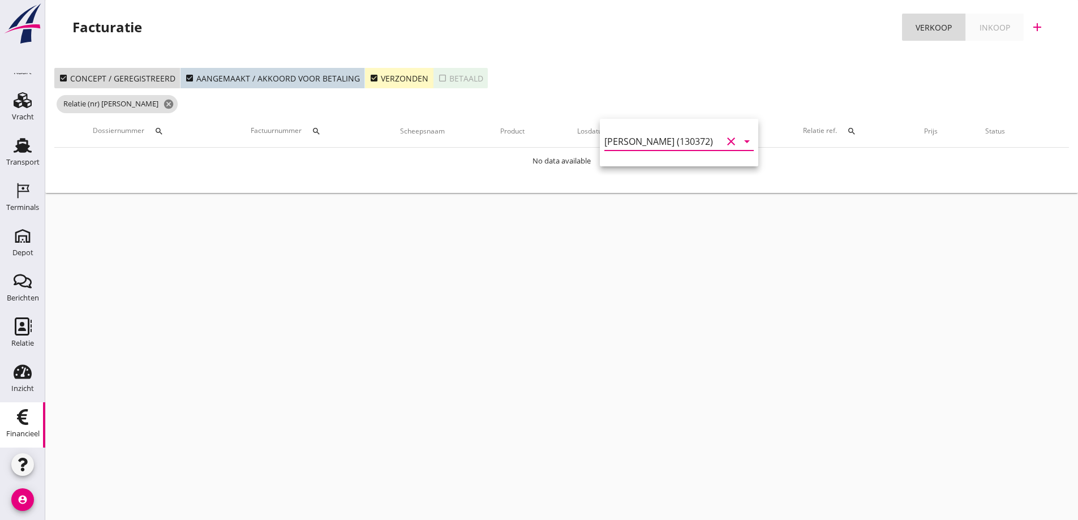
type input "[PERSON_NAME] (130372)"
click at [413, 72] on div "check_box Verzonden" at bounding box center [398, 78] width 59 height 12
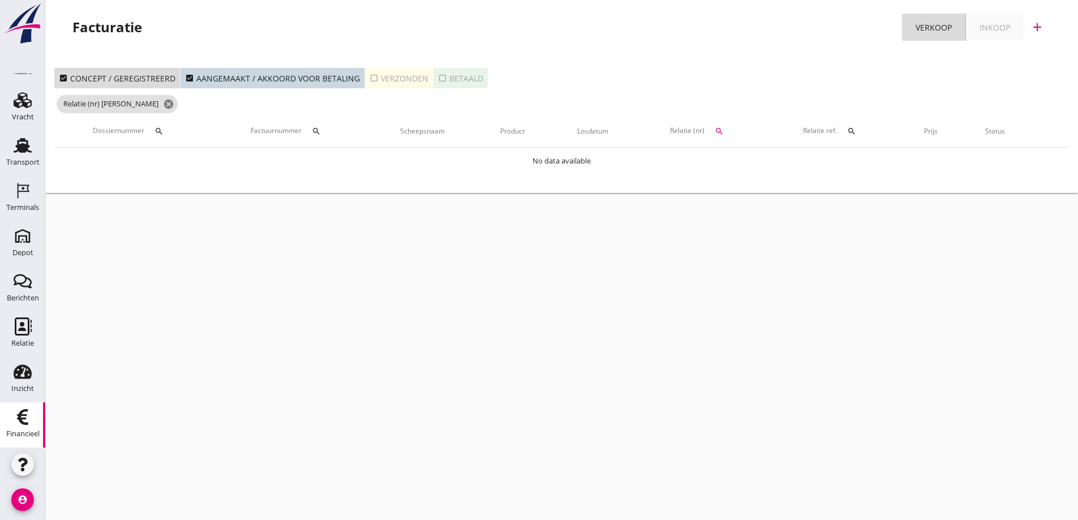
click at [418, 74] on div "check_box_outline_blank Verzonden" at bounding box center [398, 78] width 59 height 12
click at [460, 75] on div "check_box_outline_blank Betaald" at bounding box center [460, 78] width 45 height 12
click at [174, 102] on icon "cancel" at bounding box center [168, 103] width 11 height 11
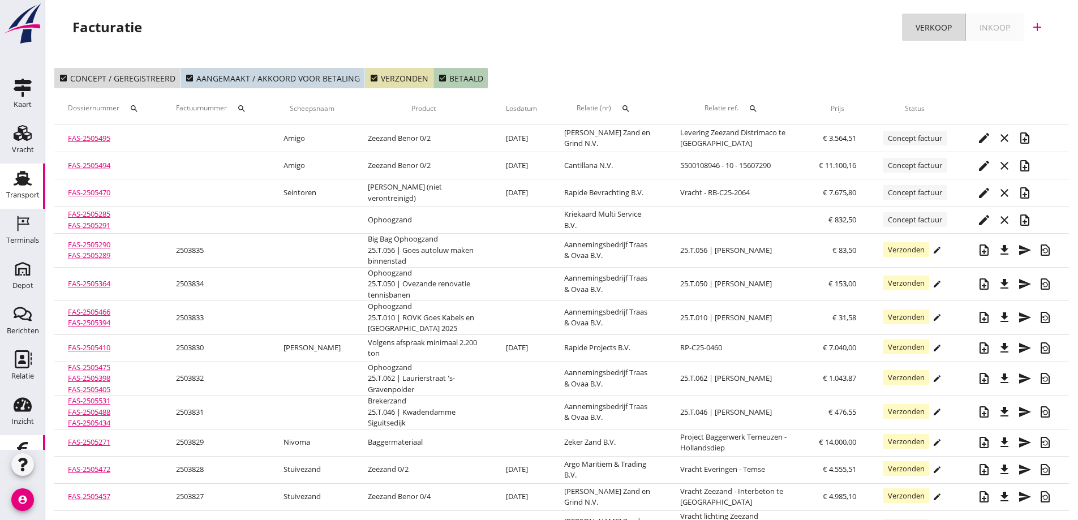
click at [20, 178] on use at bounding box center [23, 178] width 18 height 15
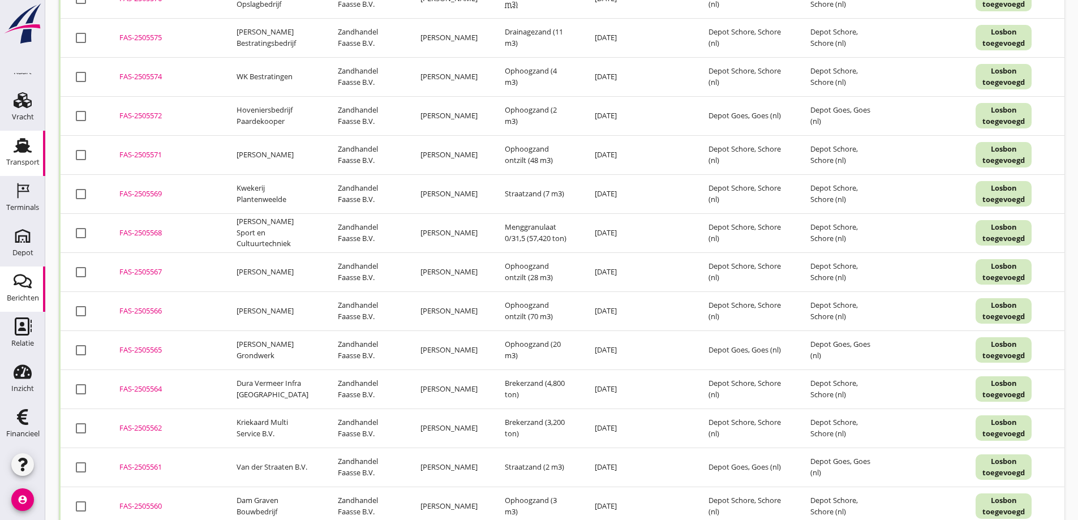
scroll to position [249, 0]
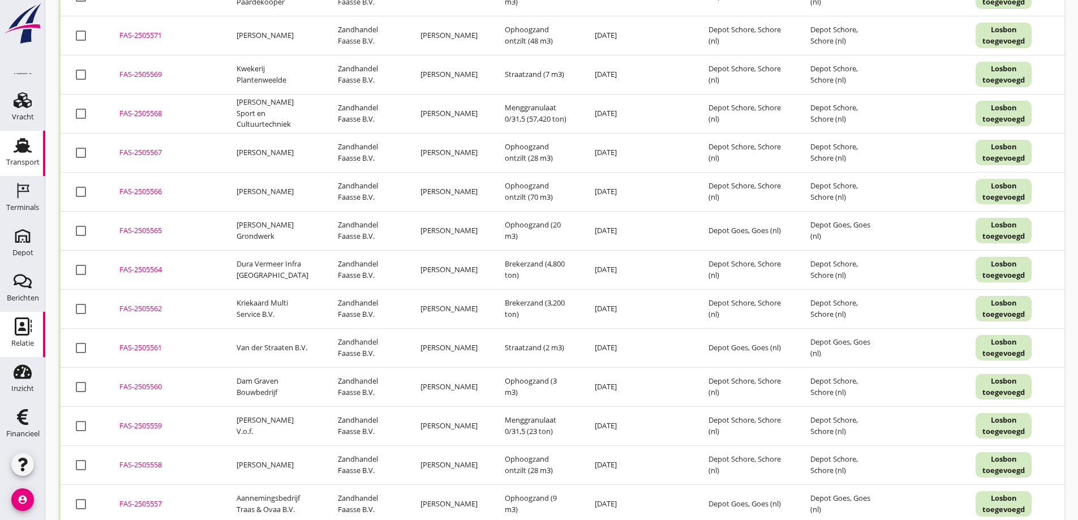
click at [18, 328] on use at bounding box center [23, 326] width 17 height 18
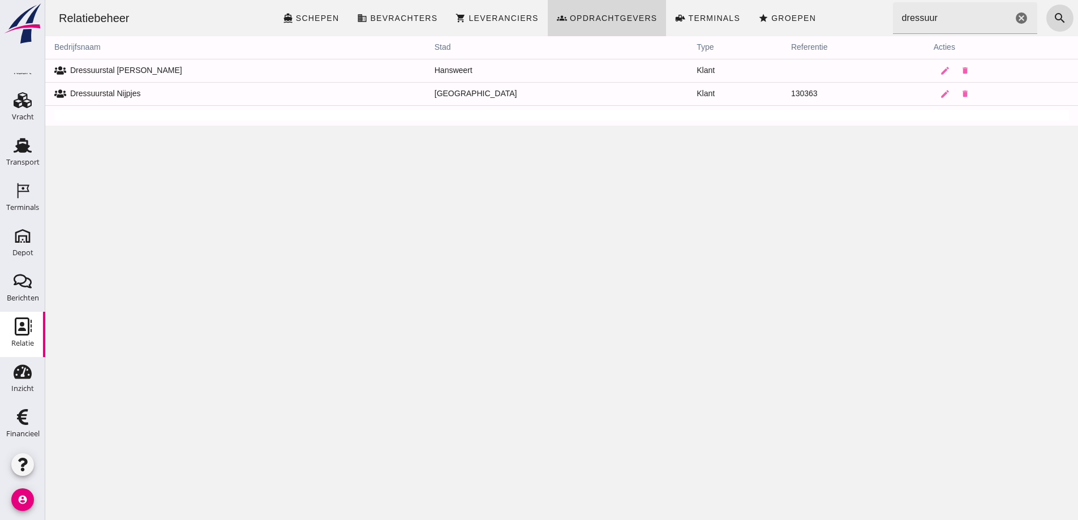
click at [935, 14] on input "dressuur" at bounding box center [953, 18] width 120 height 32
click at [1015, 17] on icon "cancel" at bounding box center [1022, 18] width 14 height 14
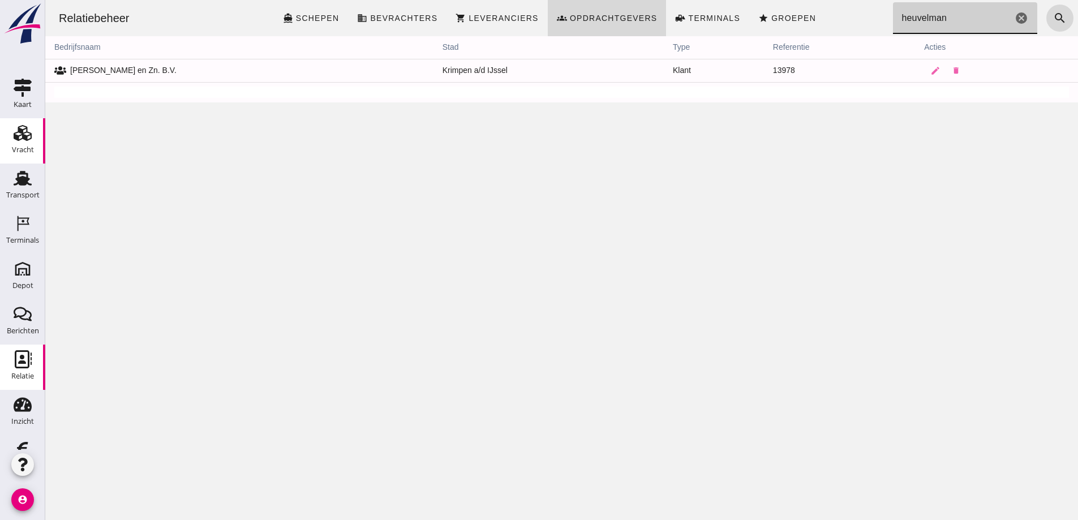
type input "heuvelman"
click at [16, 130] on use at bounding box center [23, 133] width 18 height 16
